Goal: Find specific page/section: Find specific page/section

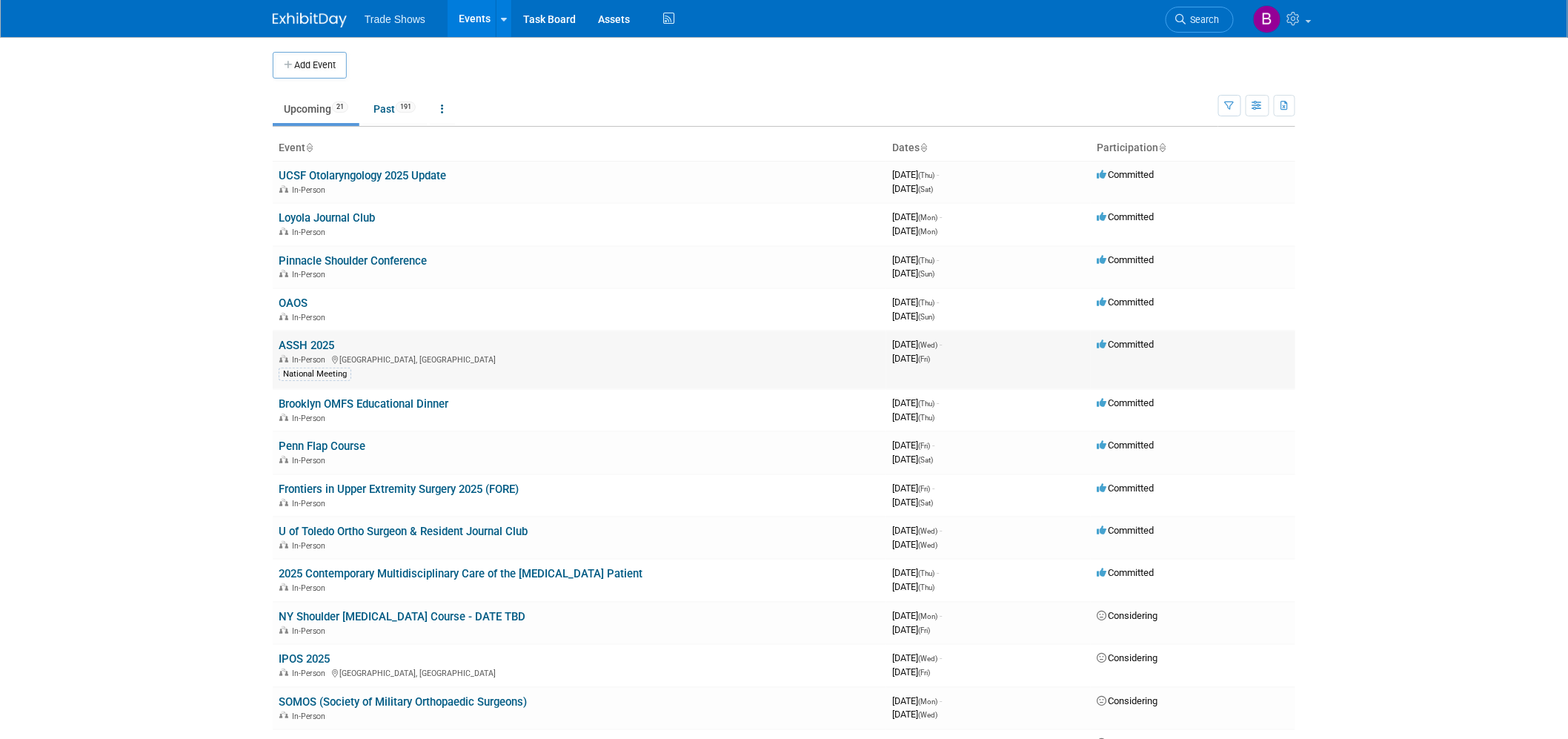
click at [306, 350] on td "ASSH 2025 In-Person [GEOGRAPHIC_DATA], [GEOGRAPHIC_DATA] National Meeting" at bounding box center [579, 360] width 613 height 59
click at [308, 346] on link "ASSH 2025" at bounding box center [306, 346] width 56 height 14
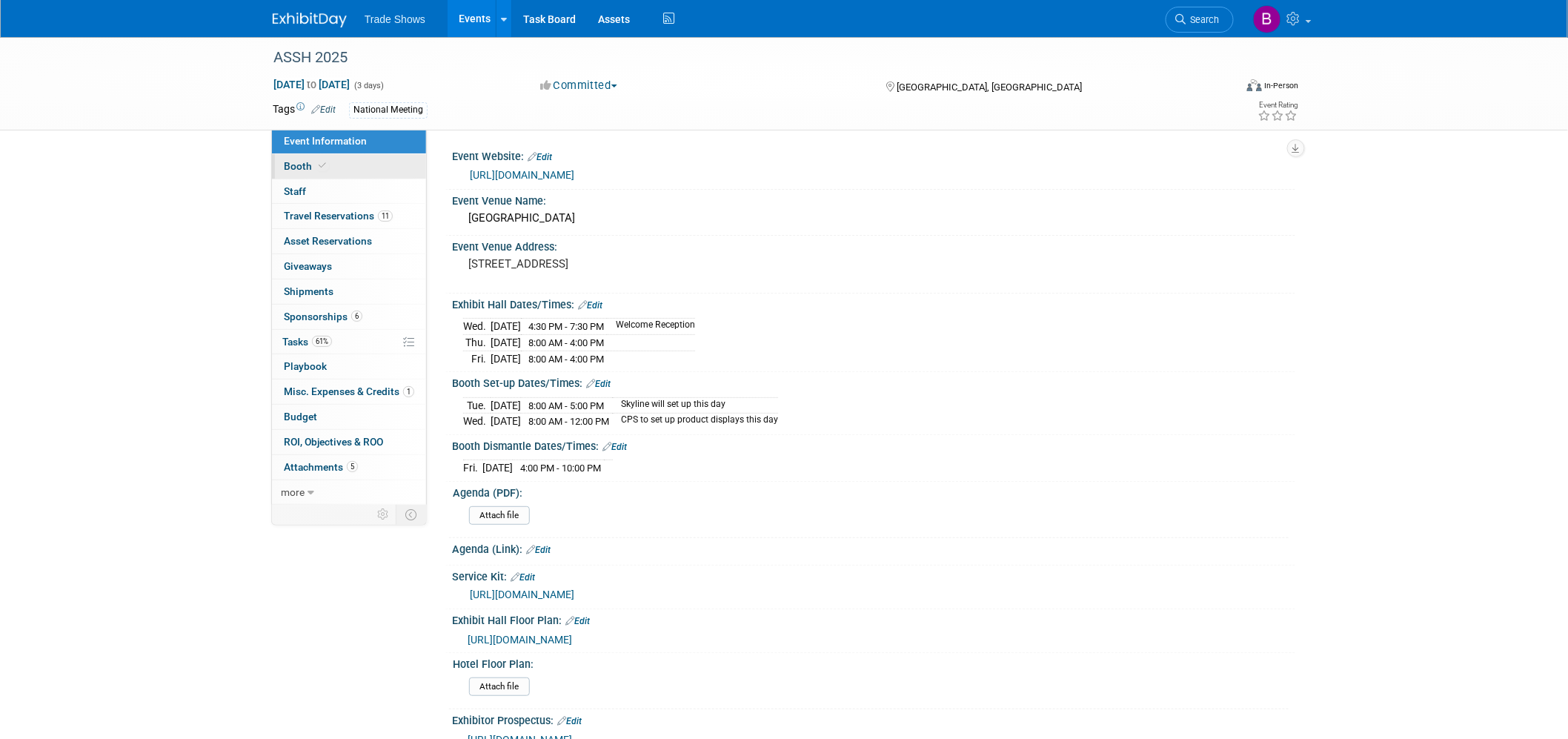
click at [321, 162] on icon at bounding box center [322, 165] width 8 height 8
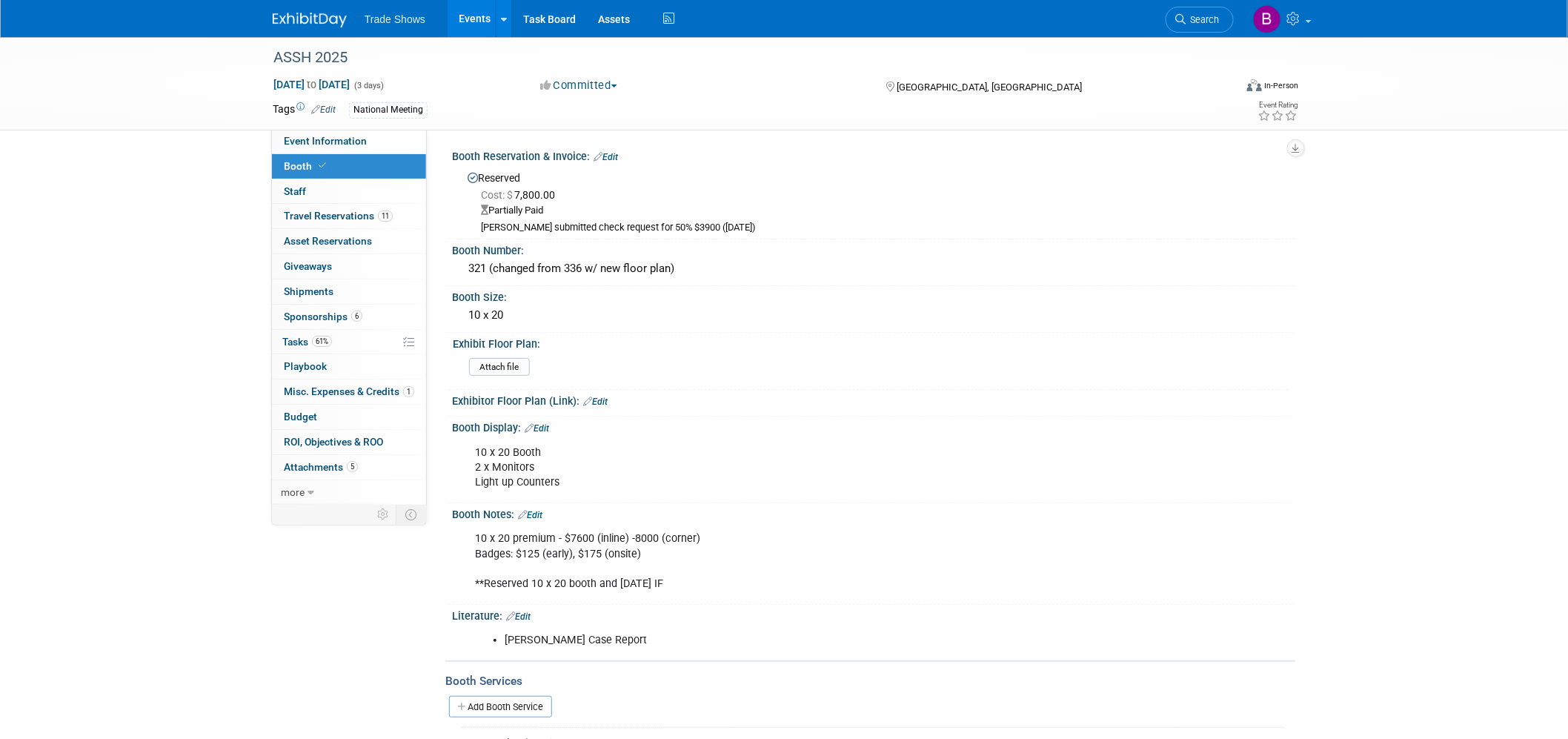
click at [164, 292] on div "ASSH 2025 [DATE] to [DATE] (3 days) [DATE] to [DATE] Committed Committed Consid…" at bounding box center [784, 651] width 1568 height 1229
